Goal: Transaction & Acquisition: Purchase product/service

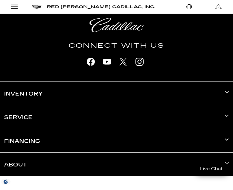
scroll to position [1547, 0]
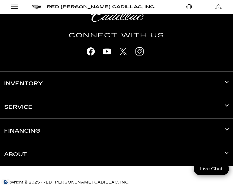
click at [32, 75] on h3 "Inventory" at bounding box center [116, 82] width 225 height 23
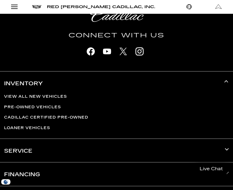
click at [81, 115] on link "Cadillac Certified Pre-Owned" at bounding box center [46, 117] width 84 height 5
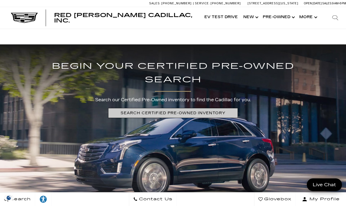
scroll to position [1061, 0]
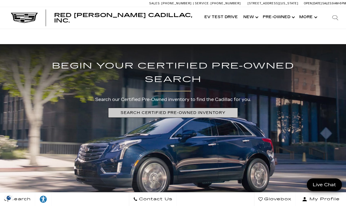
click at [188, 118] on link "SEARCH CERTIFIED PRE-OWNED INVENTORY" at bounding box center [173, 113] width 130 height 10
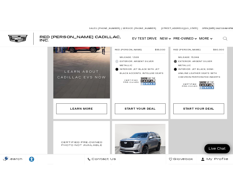
scroll to position [754, 0]
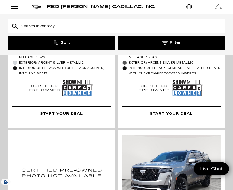
click at [119, 38] on button "Filter" at bounding box center [171, 43] width 107 height 14
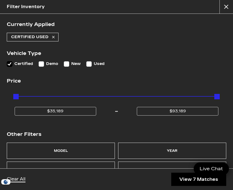
click at [230, 8] on button "close" at bounding box center [226, 7] width 14 height 14
